Goal: Information Seeking & Learning: Learn about a topic

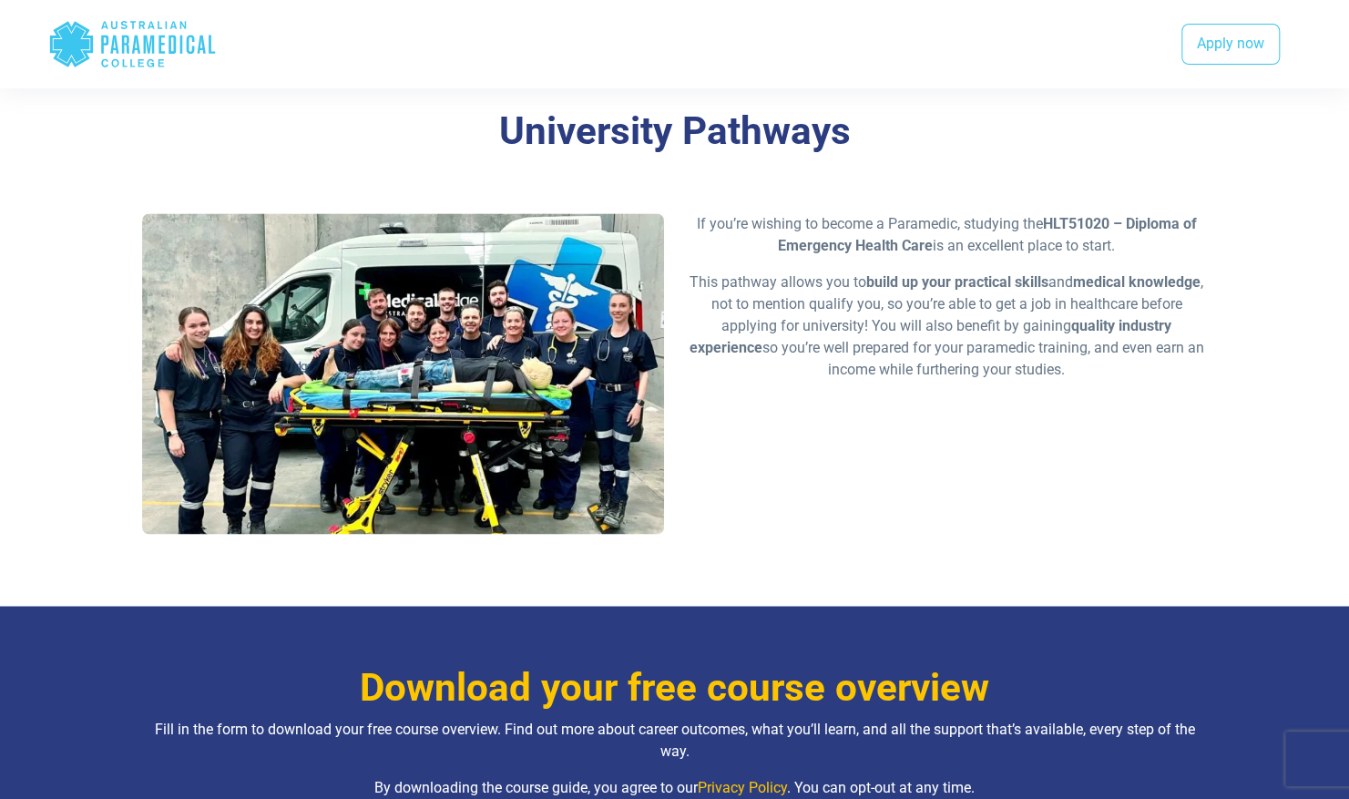
scroll to position [1456, 0]
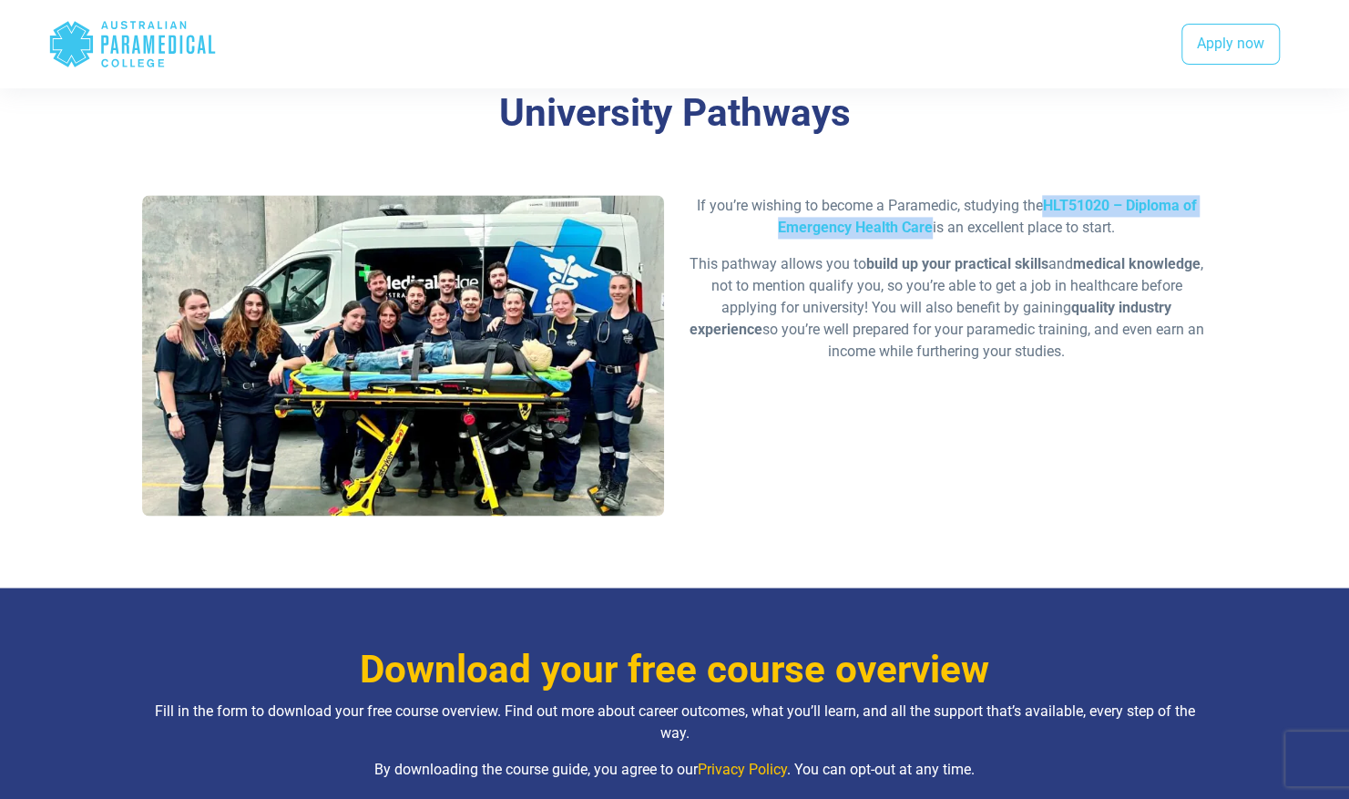
drag, startPoint x: 1047, startPoint y: 226, endPoint x: 929, endPoint y: 248, distance: 120.4
click at [929, 239] on p "If you’re wishing to become a Paramedic, studying the HLT51020 – Diploma of Eme…" at bounding box center [947, 217] width 522 height 44
copy strong "HLT51020 – Diploma of Emergency Health Care"
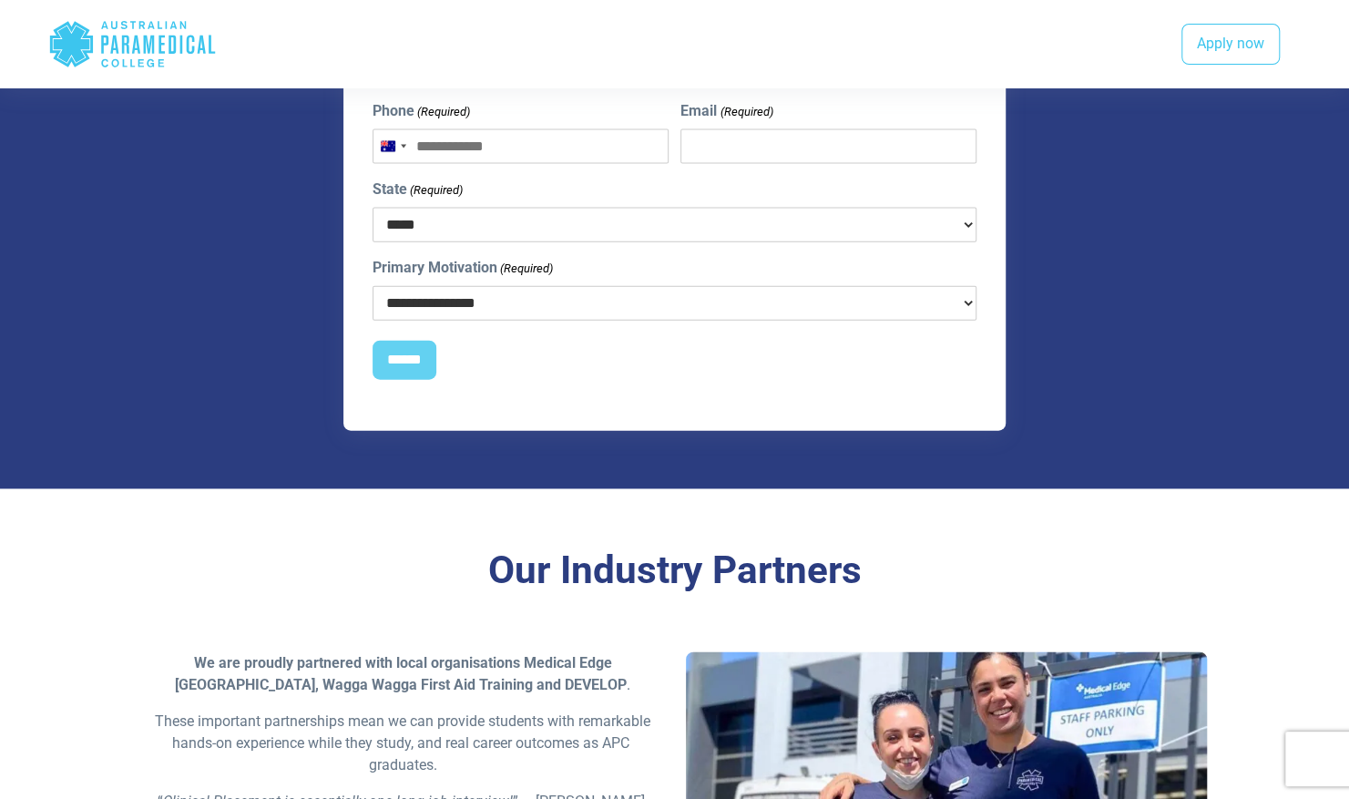
scroll to position [2303, 0]
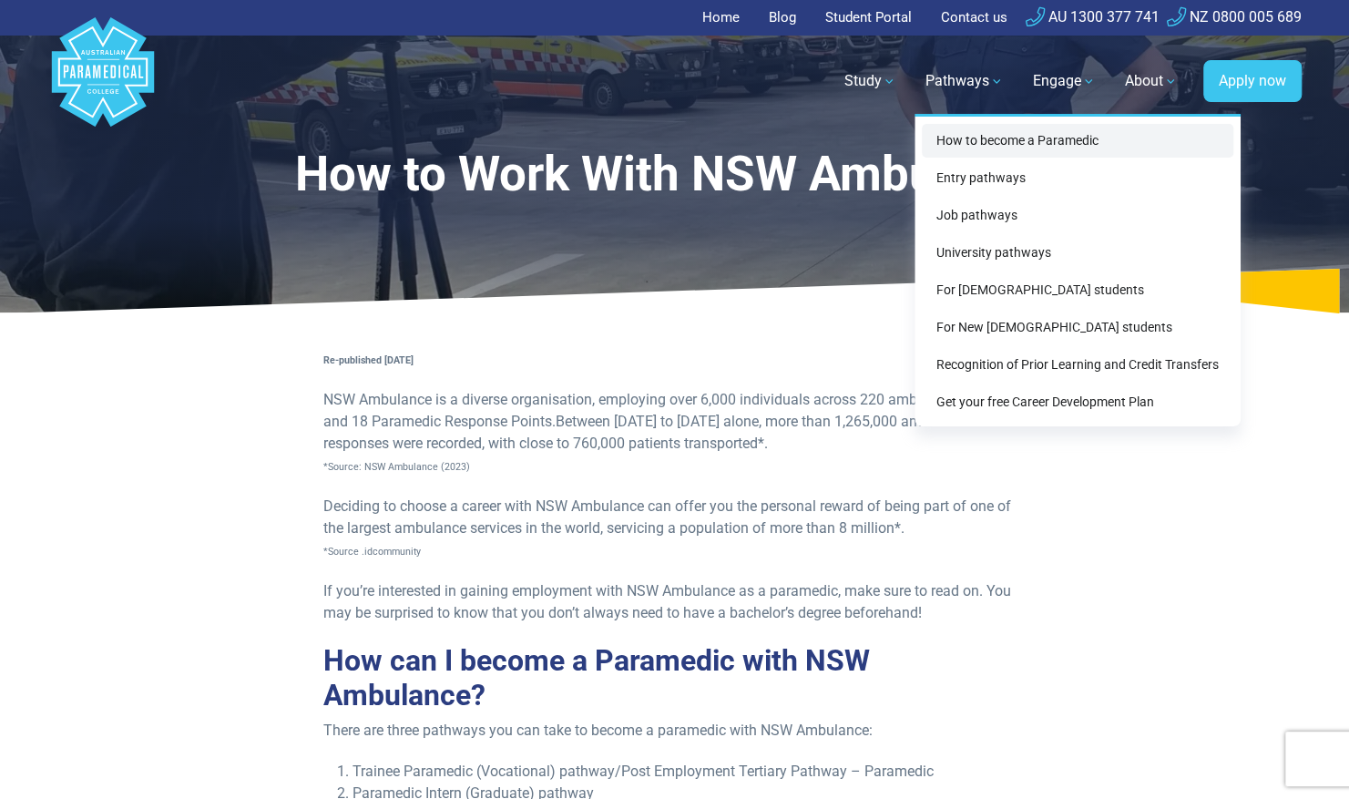
click at [975, 148] on link "How to become a Paramedic" at bounding box center [1078, 141] width 312 height 34
